Goal: Find specific page/section: Find specific page/section

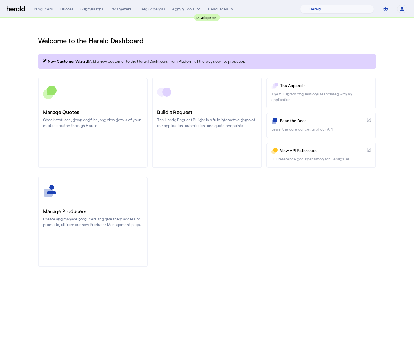
select select "pfm_2v8p_herald_api"
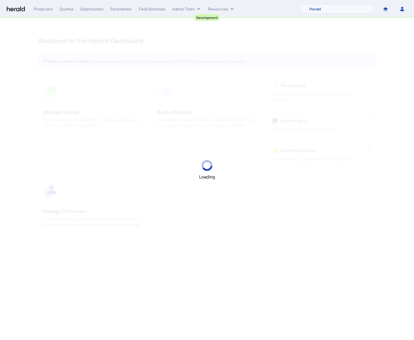
select select "pfm_2v8p_herald_api"
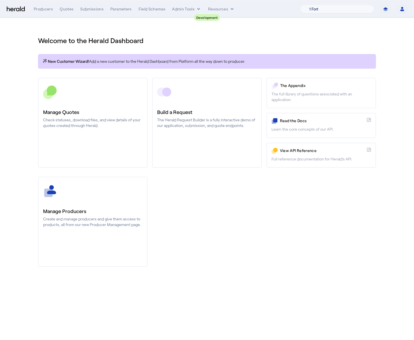
click at [357, 8] on select "1 Fort A Demo Platform A New Platform Test Bam Batch Test Platform Beep Beep Bo…" at bounding box center [337, 9] width 74 height 8
click at [183, 35] on div "Welcome to the Herald Dashboard" at bounding box center [207, 37] width 338 height 16
click at [62, 12] on div "Quotes" at bounding box center [67, 9] width 14 height 6
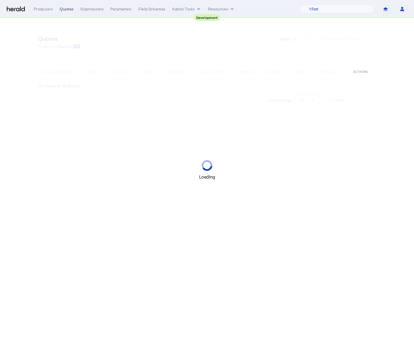
click at [64, 11] on div "Quotes" at bounding box center [67, 9] width 14 height 6
